Goal: Task Accomplishment & Management: Manage account settings

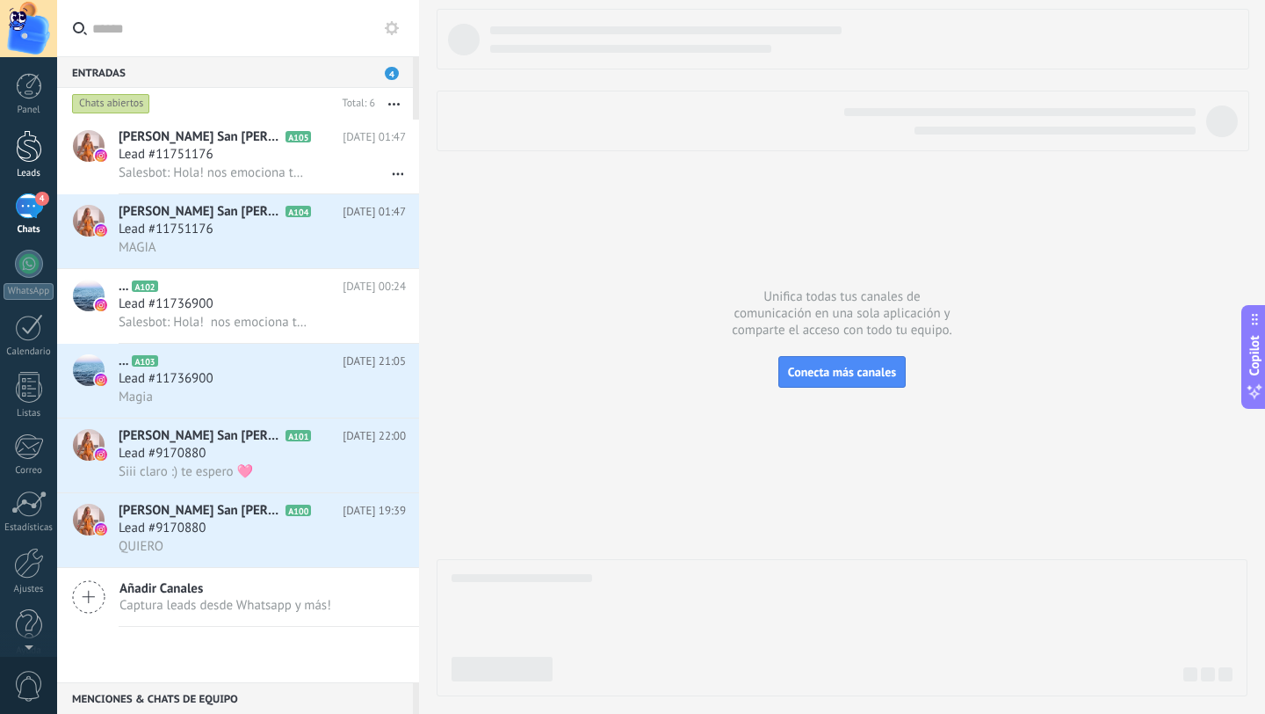
click at [25, 158] on div at bounding box center [29, 146] width 26 height 33
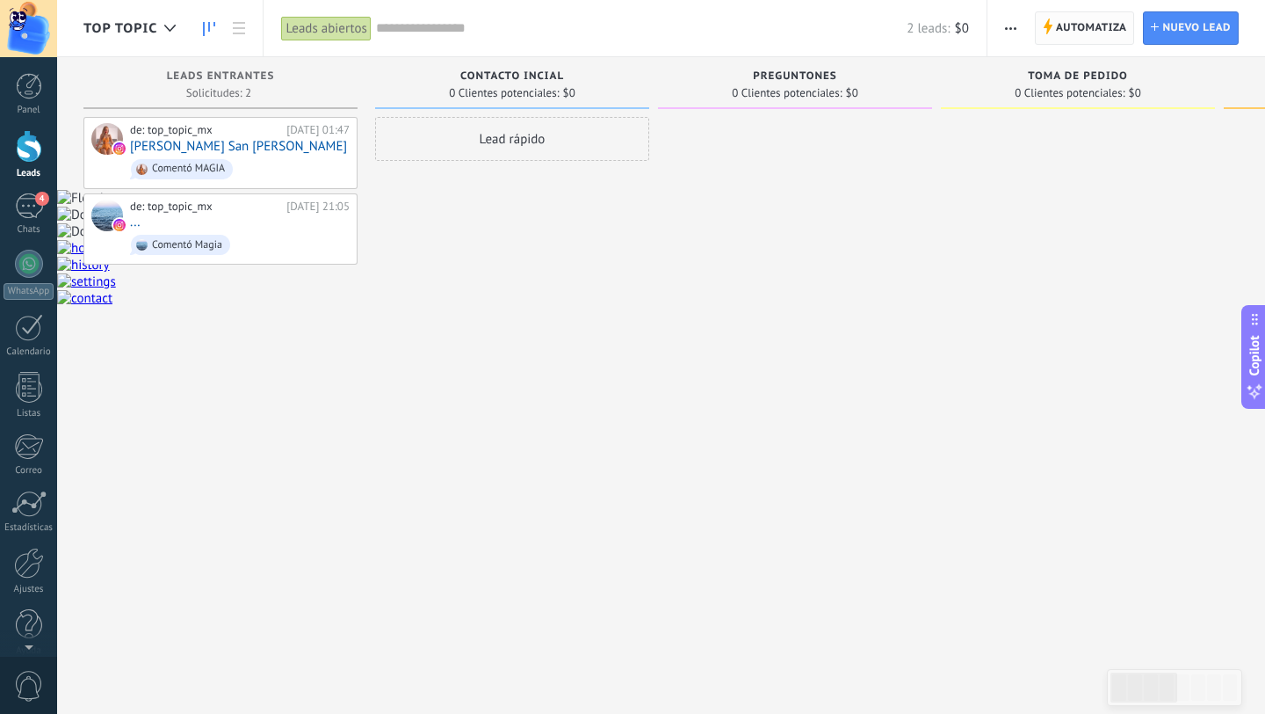
click at [1080, 30] on span "Automatiza" at bounding box center [1091, 28] width 71 height 32
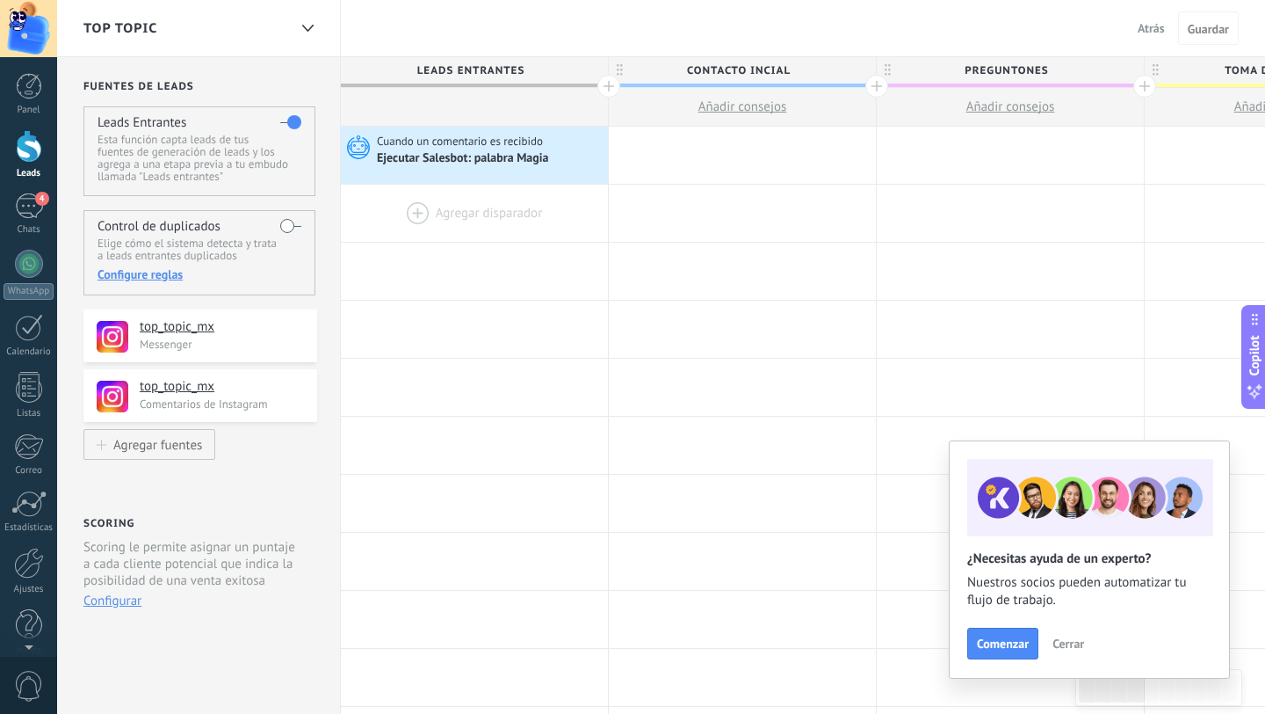
click at [455, 214] on div at bounding box center [474, 213] width 267 height 57
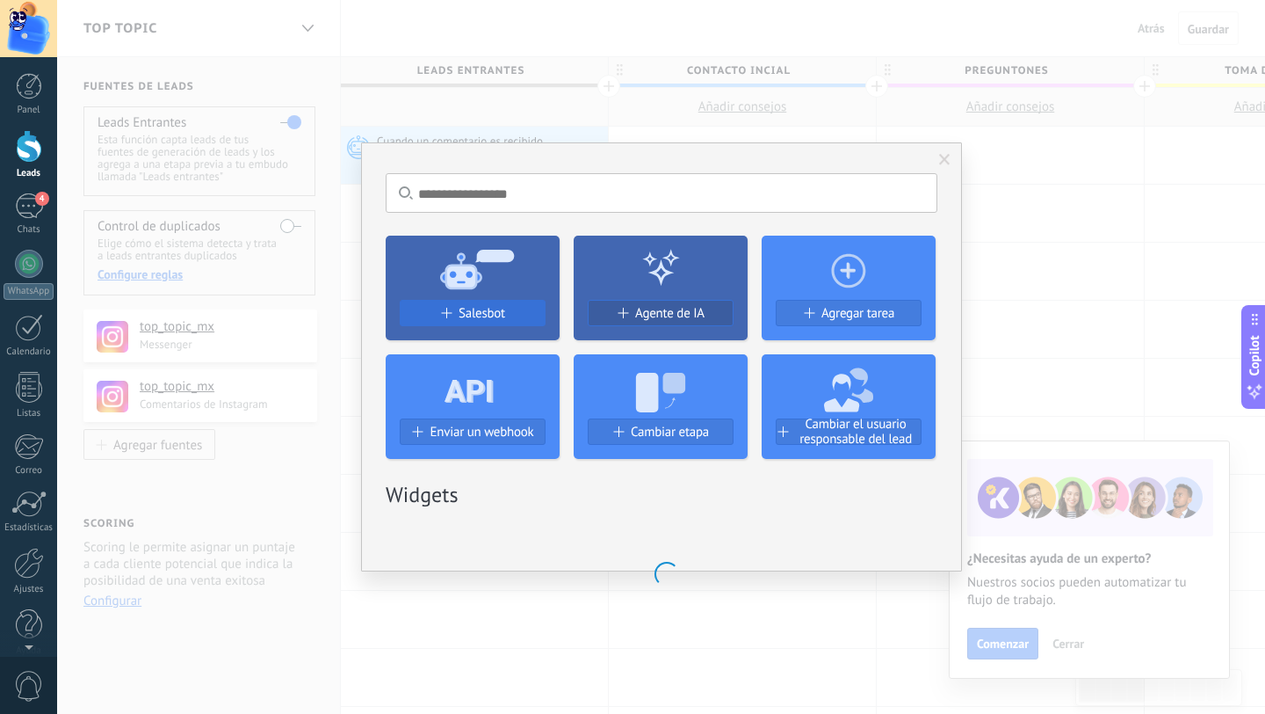
click at [471, 355] on icon at bounding box center [469, 386] width 49 height 63
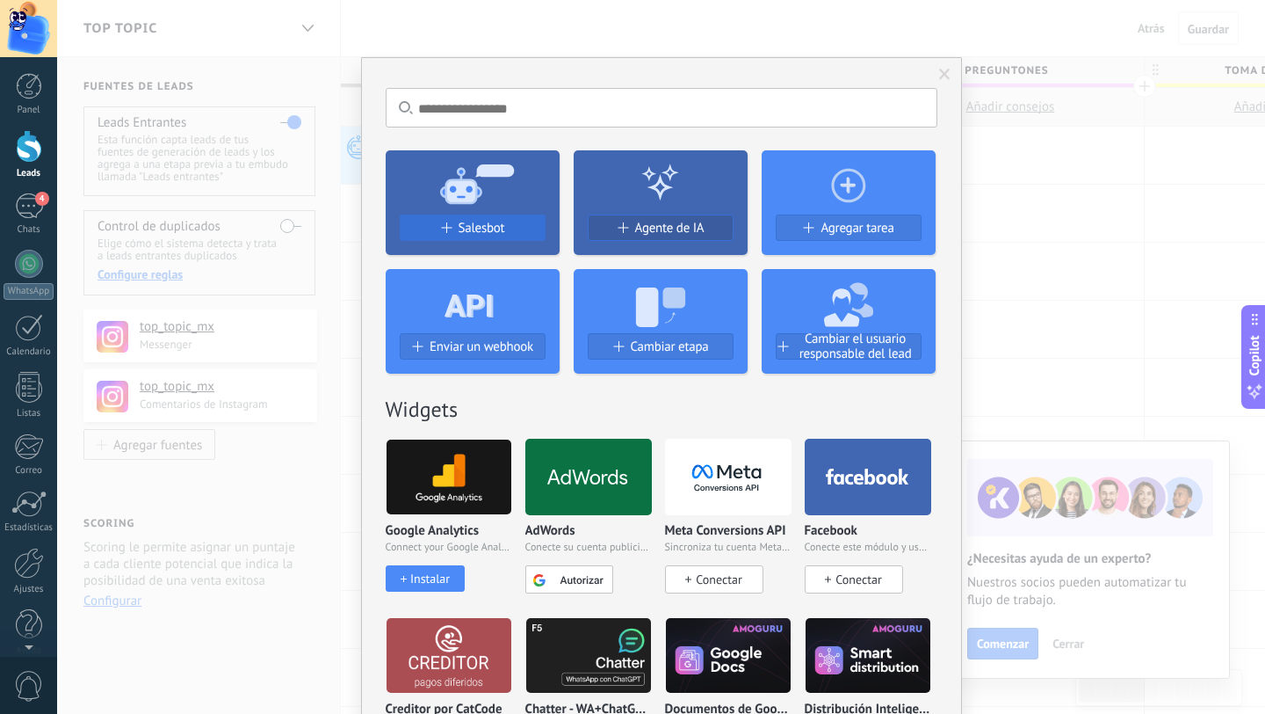
click at [466, 227] on span "Salesbot" at bounding box center [482, 228] width 47 height 15
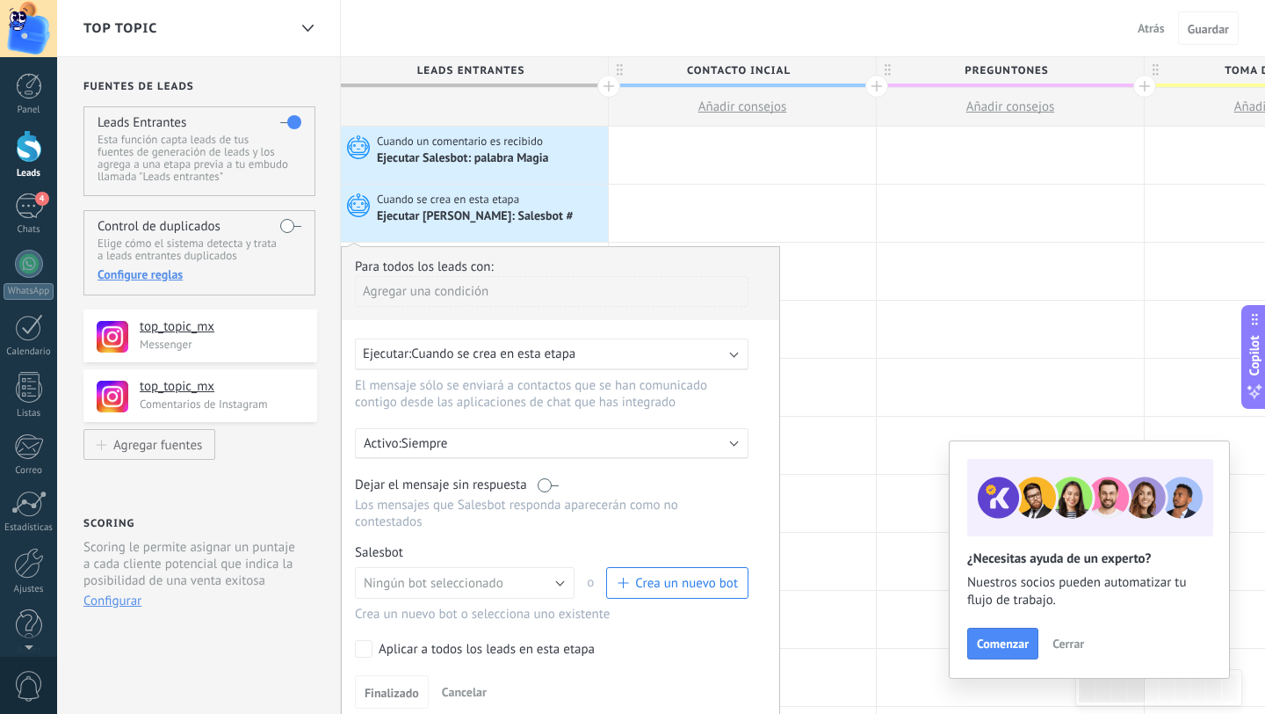
click at [509, 362] on span "Cuando se crea en esta etapa" at bounding box center [493, 353] width 164 height 17
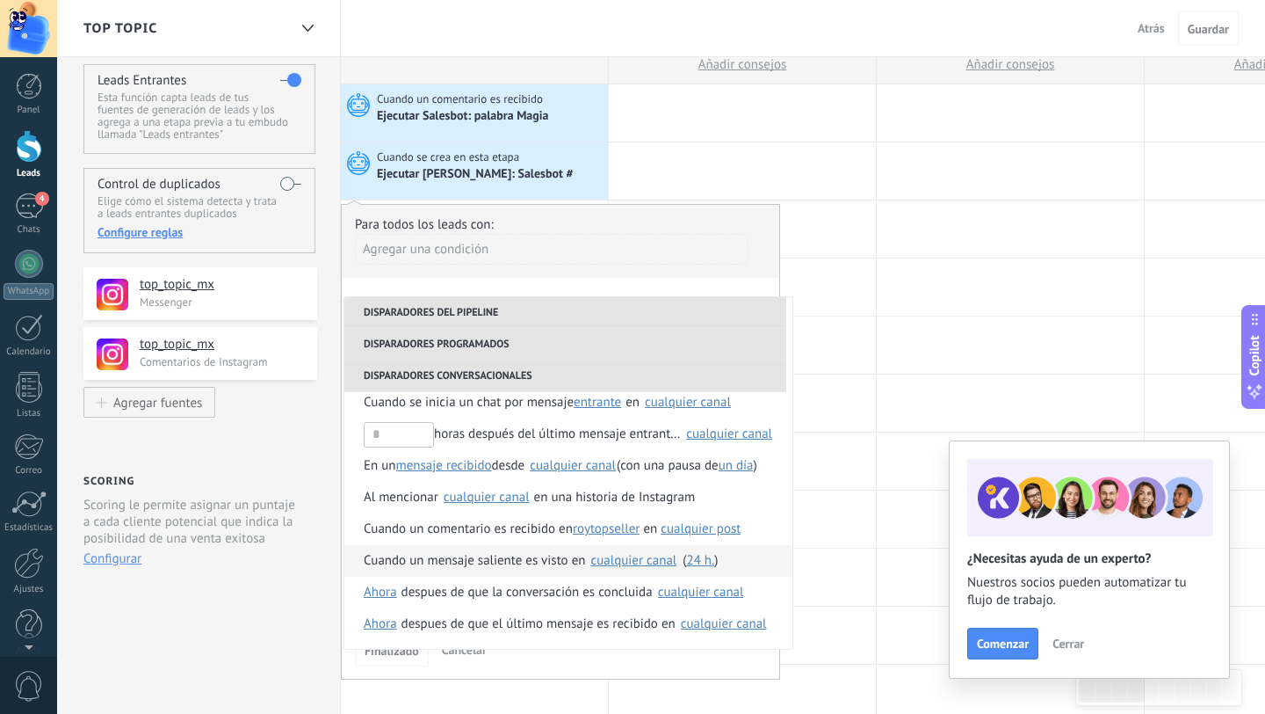
scroll to position [49, 0]
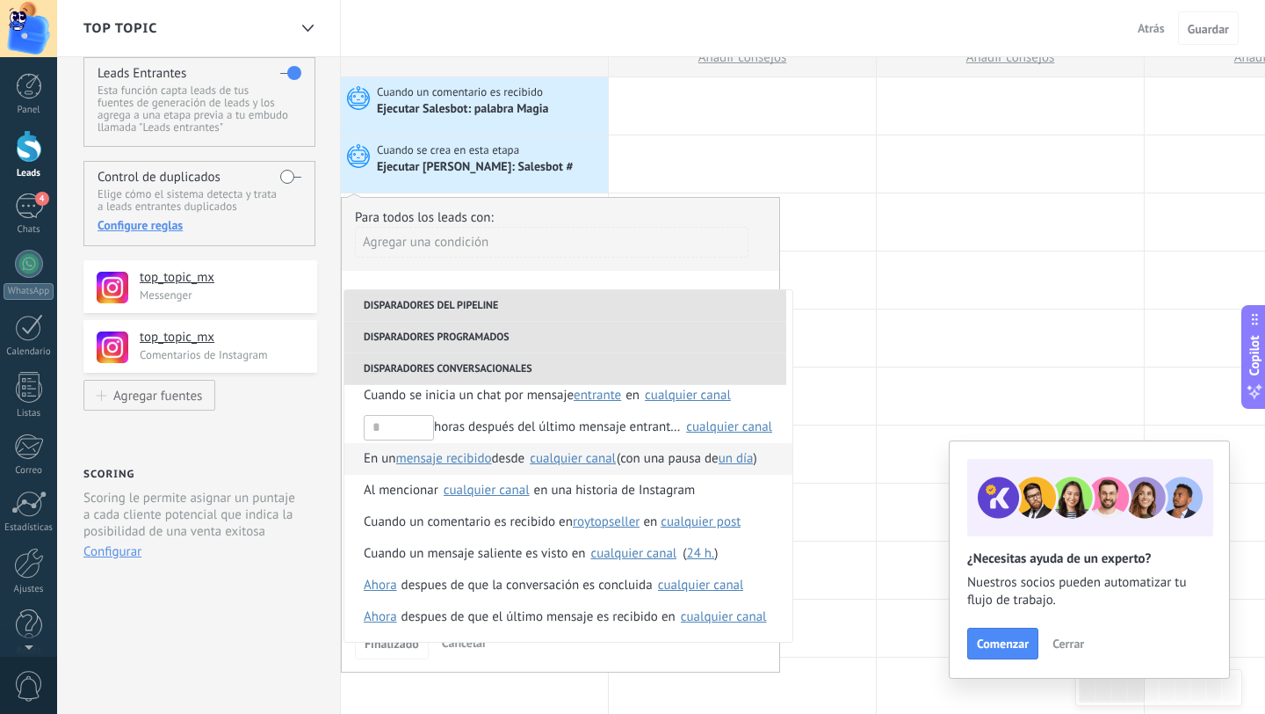
click at [567, 461] on div "cualquier canal" at bounding box center [573, 458] width 86 height 13
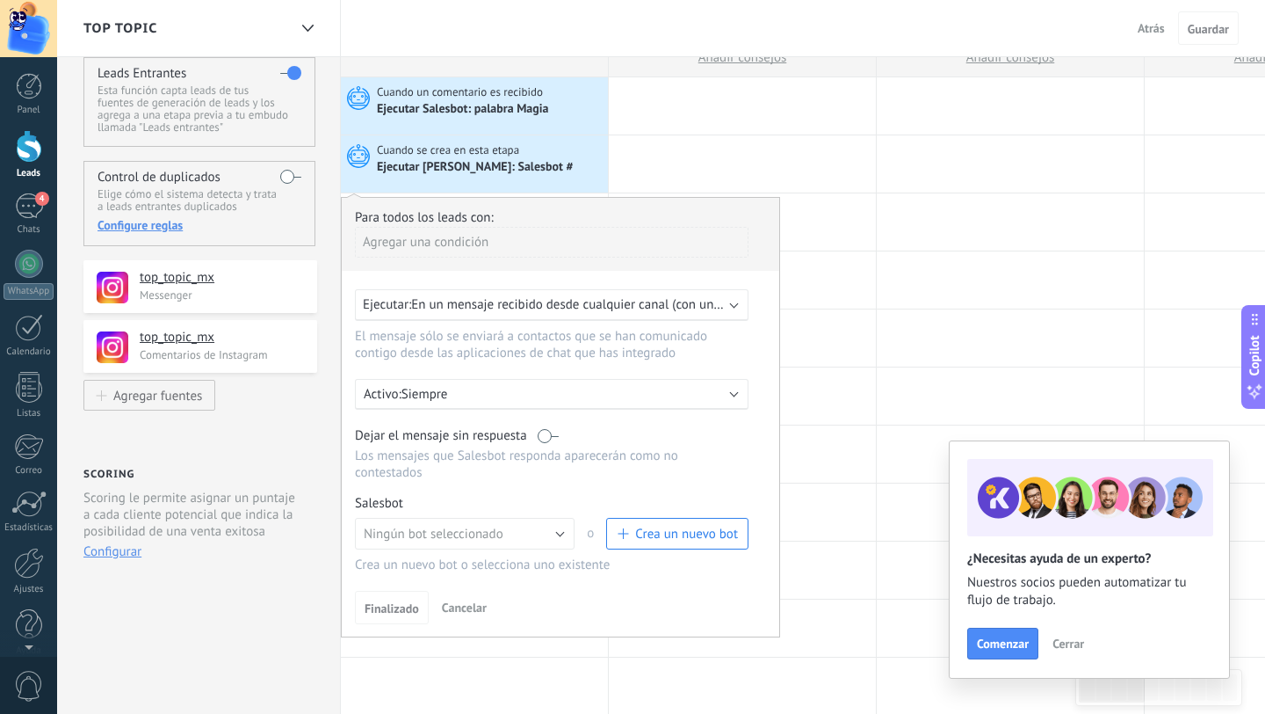
click at [467, 611] on span "Cancelar" at bounding box center [464, 607] width 45 height 16
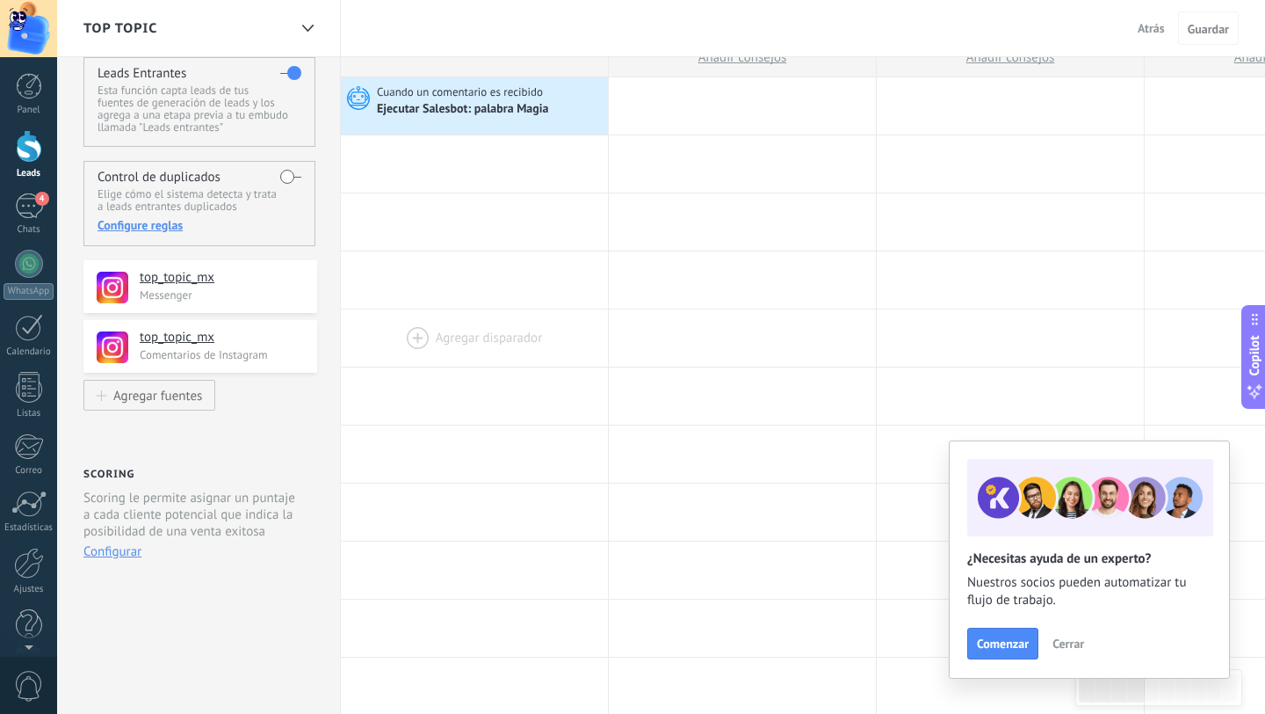
scroll to position [0, 0]
